Goal: Transaction & Acquisition: Purchase product/service

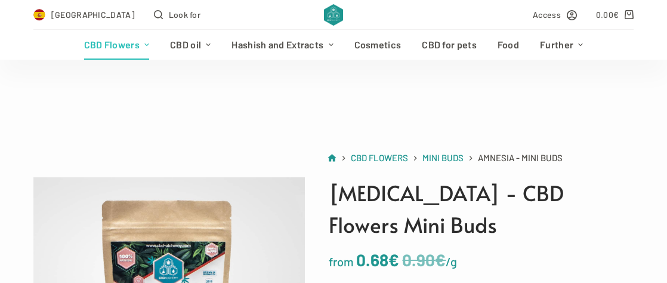
scroll to position [239, 0]
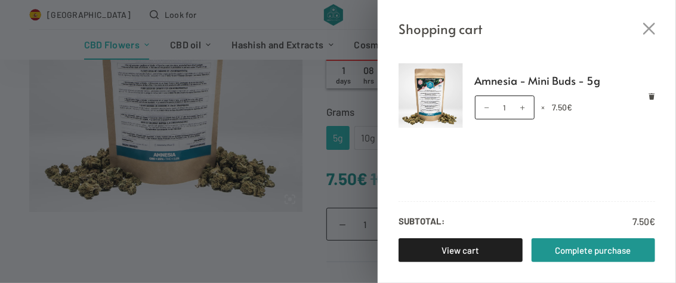
click at [647, 32] on icon "Close the cart drawer" at bounding box center [649, 29] width 12 height 12
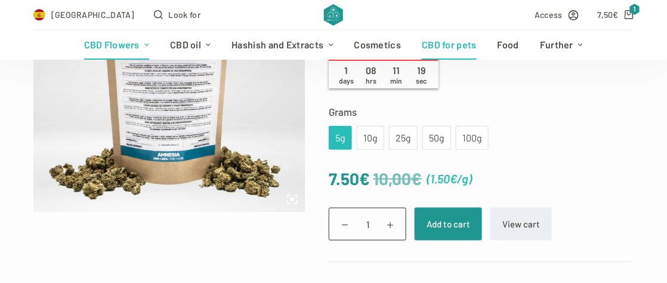
click at [463, 48] on font "CBD for pets" at bounding box center [449, 44] width 55 height 11
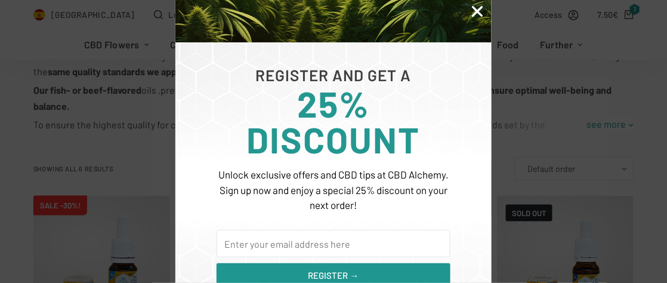
scroll to position [222, 0]
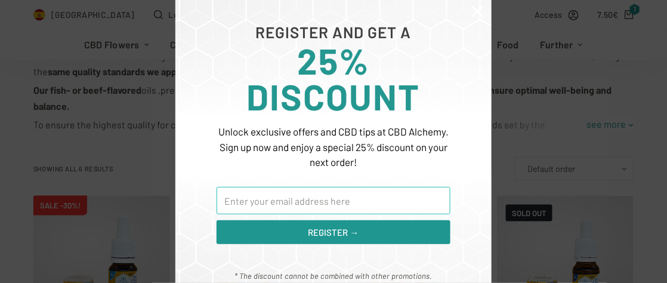
click at [248, 195] on input "E-mail" at bounding box center [334, 200] width 234 height 27
type input "natasjarottier@gmail.com"
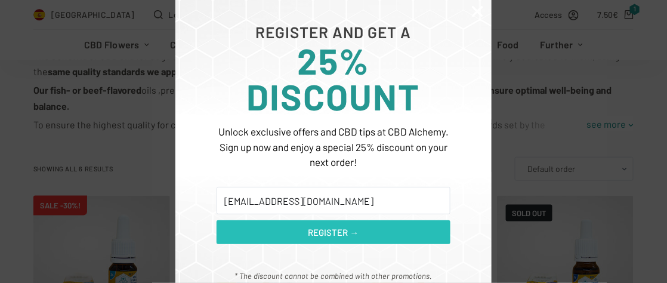
click at [354, 227] on font "REGISTER →" at bounding box center [334, 232] width 51 height 11
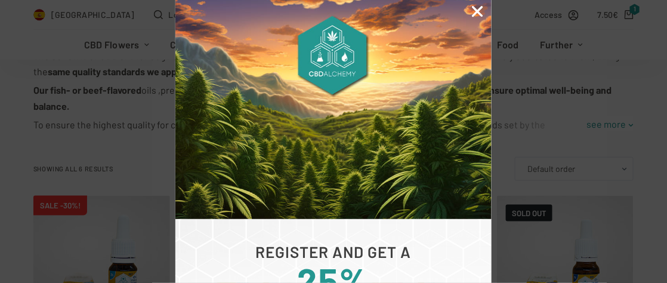
scroll to position [0, 0]
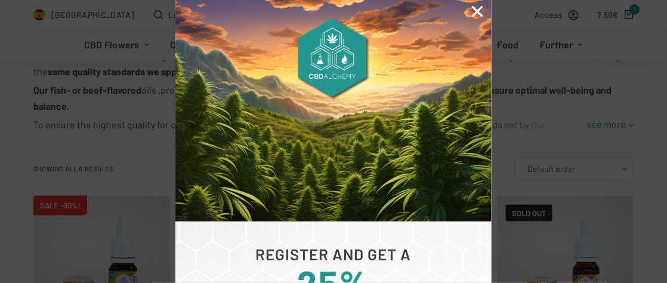
click at [477, 9] on icon "Close" at bounding box center [478, 12] width 16 height 16
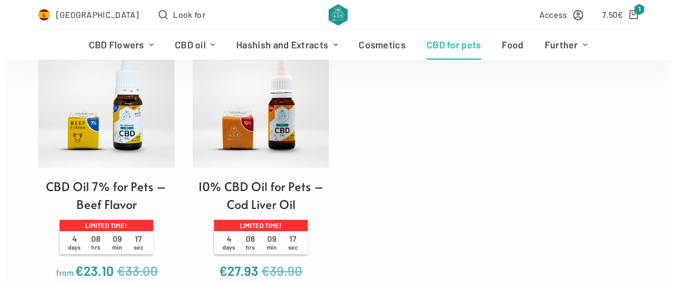
scroll to position [776, 0]
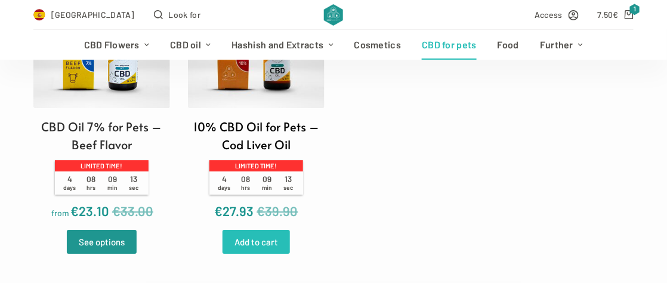
click at [278, 245] on link "Add to cart" at bounding box center [256, 242] width 67 height 24
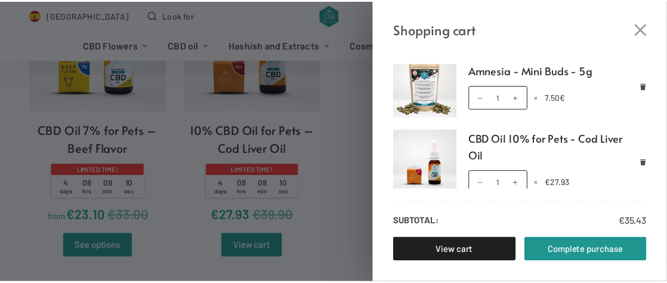
scroll to position [13, 0]
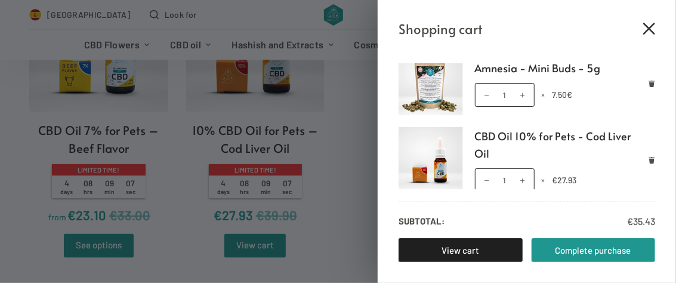
click at [646, 29] on icon "Close the cart drawer" at bounding box center [649, 29] width 12 height 12
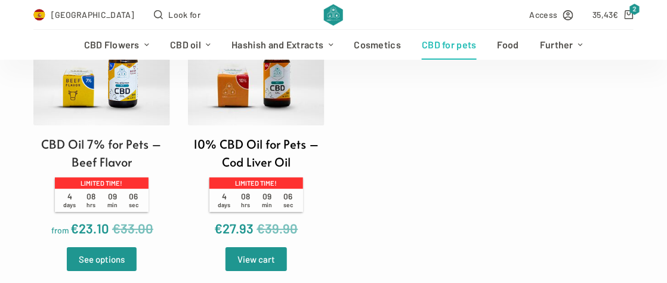
scroll to position [716, 0]
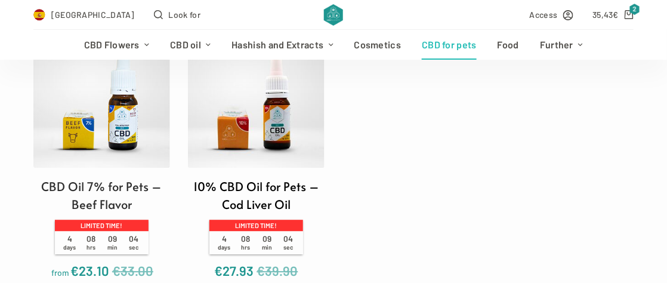
click at [247, 124] on img at bounding box center [256, 99] width 137 height 137
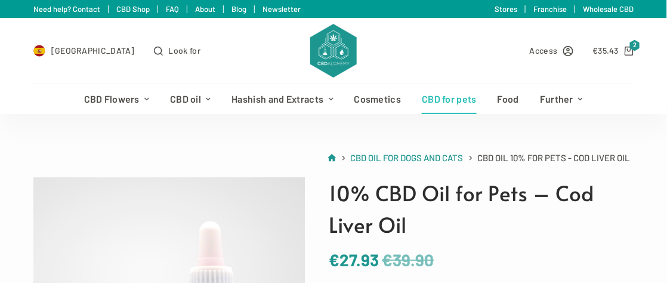
click at [434, 101] on font "CBD for pets" at bounding box center [449, 98] width 55 height 11
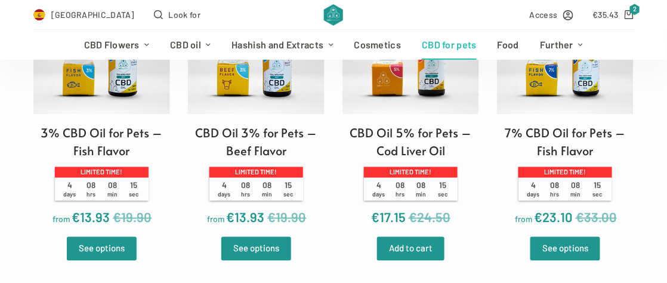
scroll to position [477, 0]
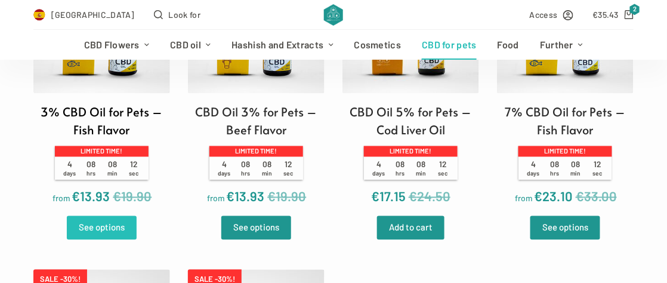
click at [98, 229] on font "See options" at bounding box center [102, 227] width 46 height 11
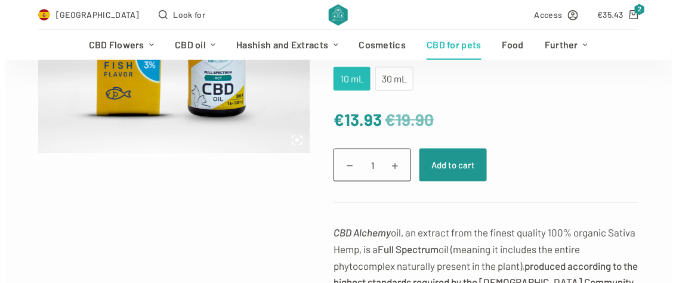
scroll to position [298, 0]
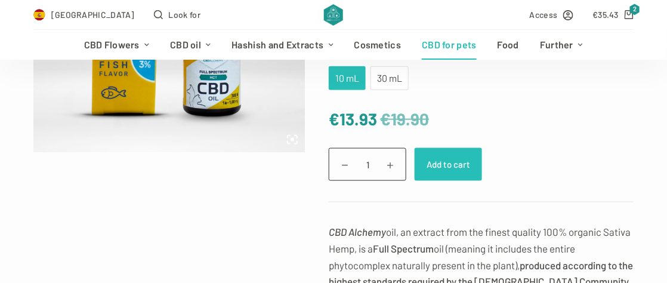
click at [436, 160] on font "Add to cart" at bounding box center [449, 164] width 44 height 11
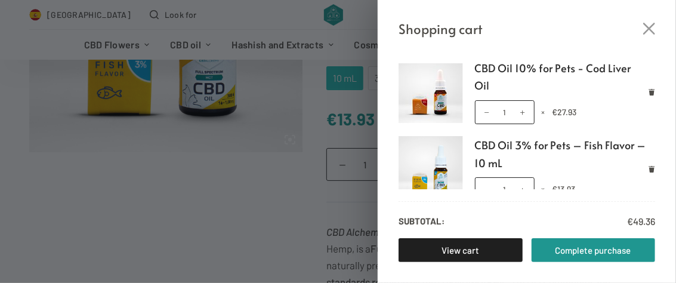
scroll to position [30, 0]
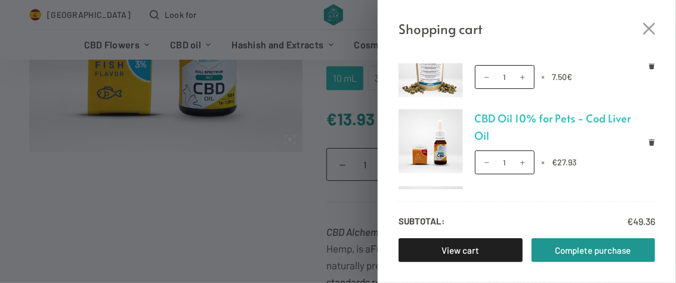
click at [505, 110] on font "CBD Oil 10% for Pets - Cod Liver Oil" at bounding box center [553, 126] width 156 height 33
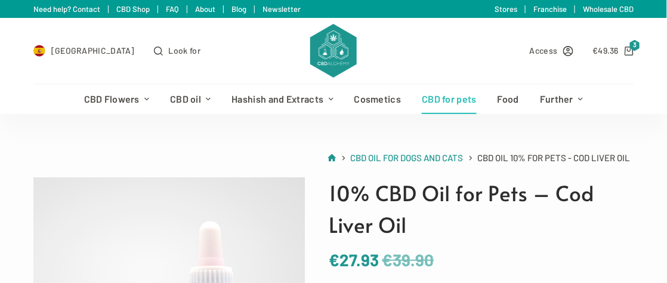
click at [456, 99] on font "CBD for pets" at bounding box center [449, 98] width 55 height 11
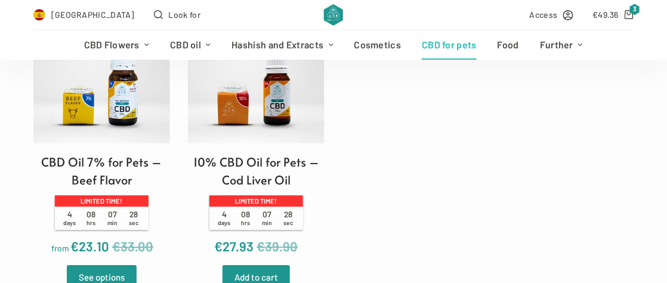
scroll to position [776, 0]
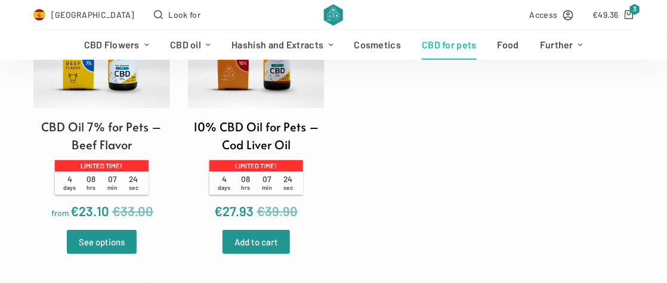
click at [286, 85] on img at bounding box center [256, 39] width 137 height 137
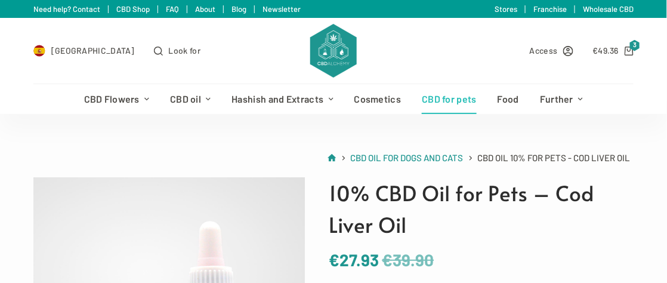
click at [440, 95] on font "CBD for pets" at bounding box center [449, 98] width 55 height 11
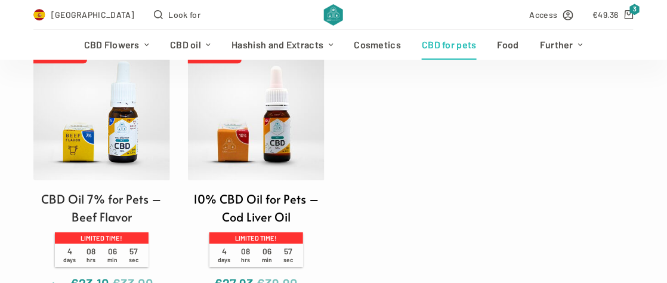
scroll to position [716, 0]
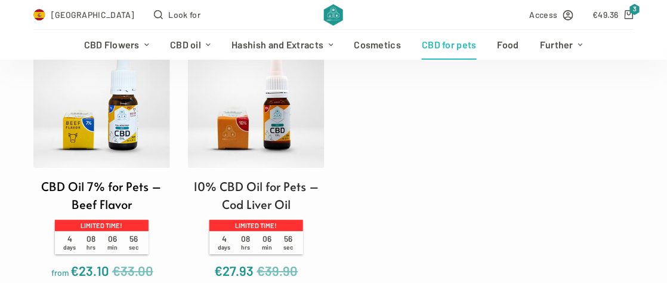
click at [67, 125] on img at bounding box center [101, 99] width 137 height 137
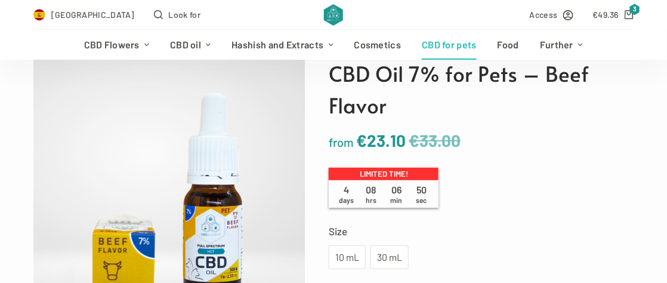
scroll to position [179, 0]
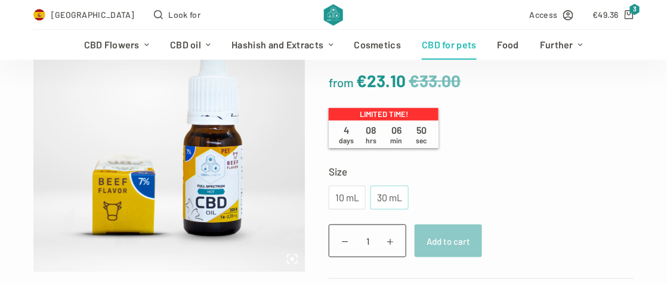
click at [396, 198] on font "30 mL" at bounding box center [389, 197] width 25 height 11
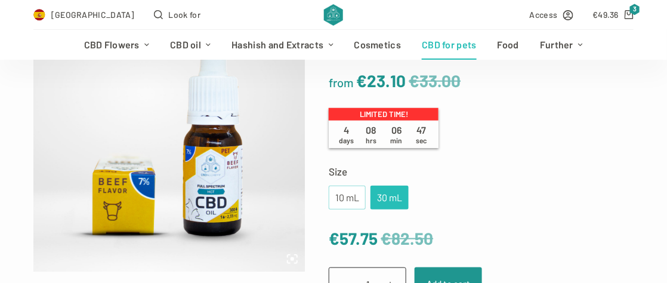
click at [336, 203] on div "10 mL" at bounding box center [347, 198] width 23 height 16
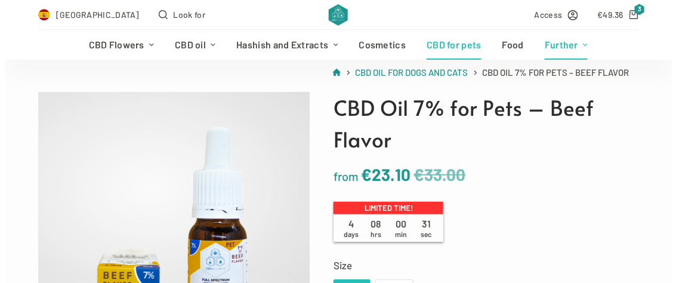
scroll to position [0, 0]
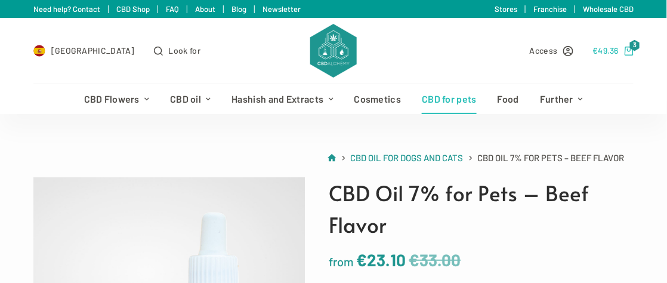
click at [618, 51] on font "49.36" at bounding box center [609, 50] width 21 height 10
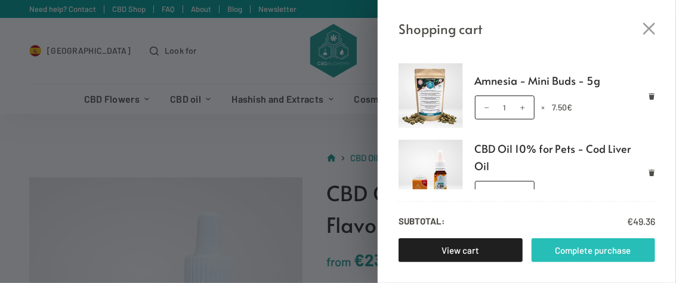
click at [590, 242] on link "Complete purchase" at bounding box center [594, 250] width 124 height 24
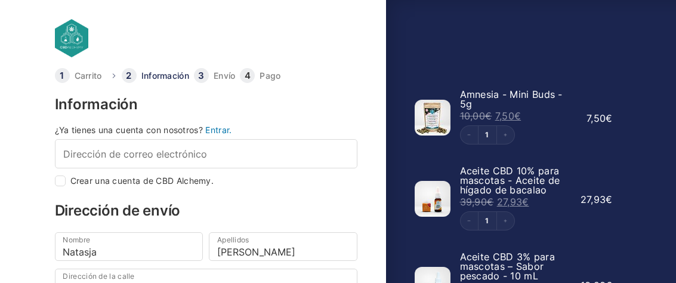
select select "B"
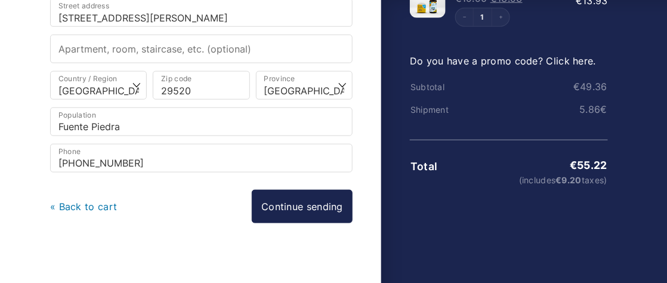
scroll to position [273, 0]
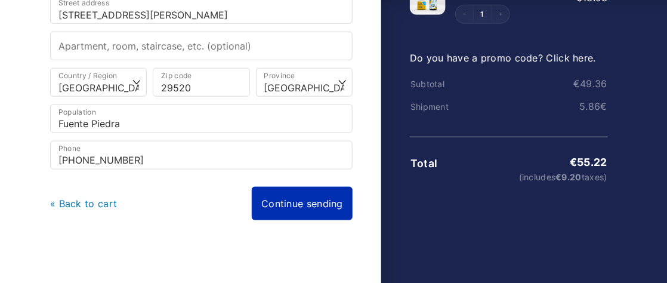
click at [297, 200] on link "Continue sending" at bounding box center [302, 203] width 101 height 33
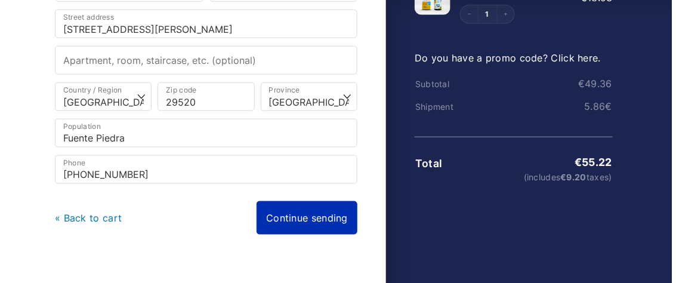
scroll to position [12, 0]
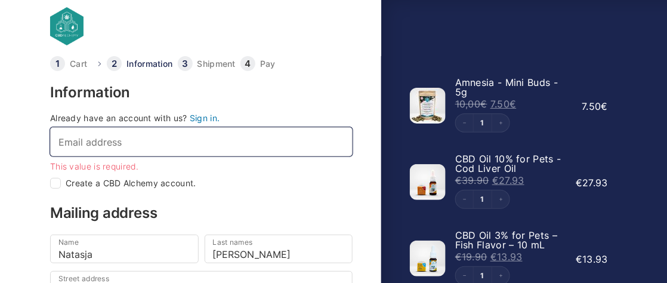
click at [94, 137] on input "Email address *" at bounding box center [201, 141] width 303 height 29
type input "[EMAIL_ADDRESS][DOMAIN_NAME]"
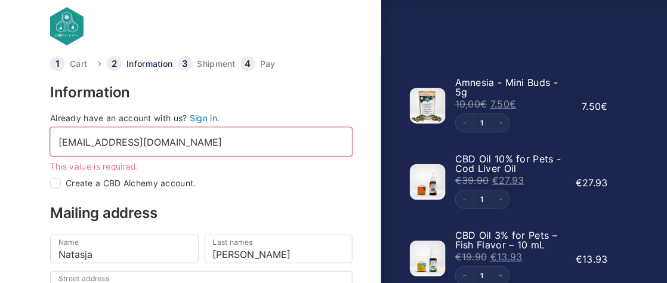
select select "MA"
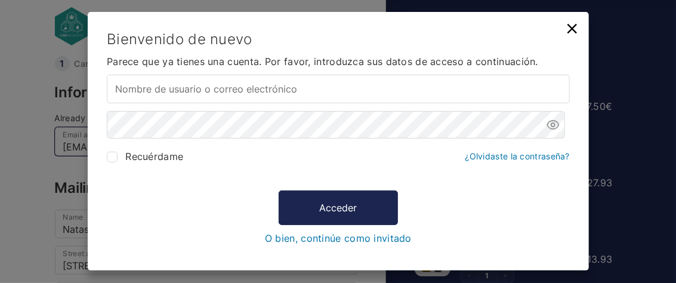
type input "[EMAIL_ADDRESS][DOMAIN_NAME]"
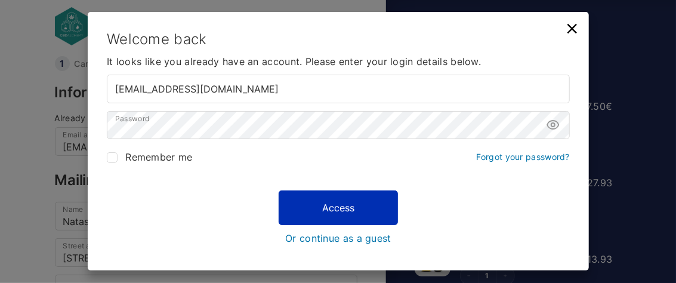
click at [351, 209] on font "Access" at bounding box center [338, 208] width 32 height 12
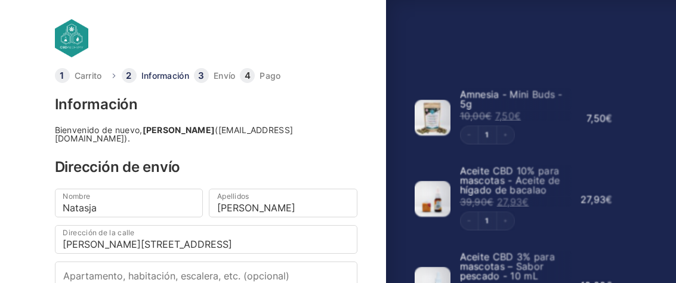
select select "MA"
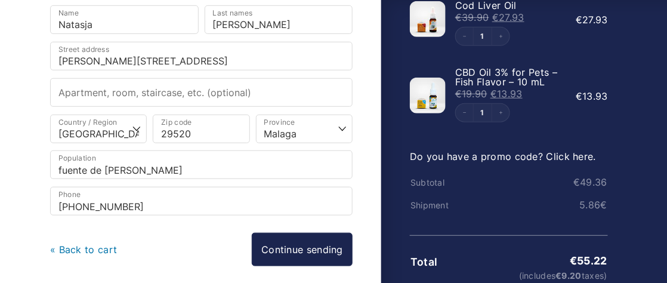
scroll to position [222, 0]
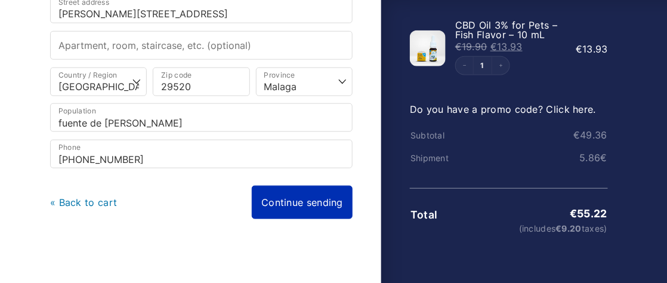
click at [308, 198] on link "Continue sending" at bounding box center [302, 202] width 101 height 33
